Goal: Transaction & Acquisition: Subscribe to service/newsletter

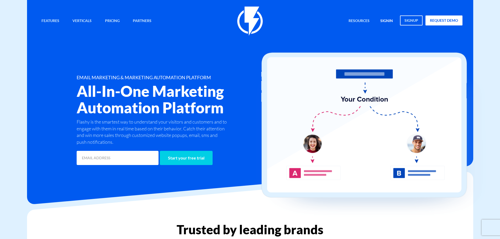
click at [381, 18] on link "signin" at bounding box center [386, 20] width 20 height 11
click at [115, 20] on link "Pricing" at bounding box center [112, 20] width 23 height 11
